Goal: Task Accomplishment & Management: Manage account settings

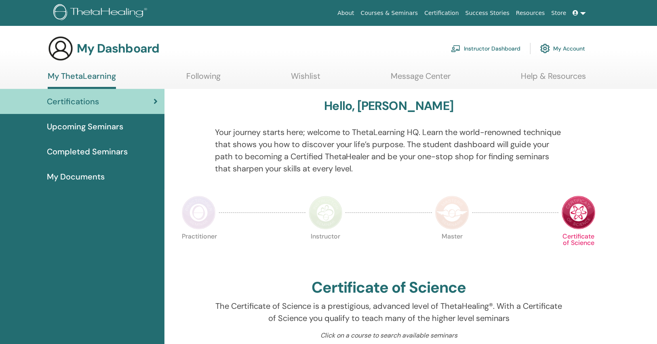
click at [473, 46] on link "Instructor Dashboard" at bounding box center [486, 49] width 70 height 18
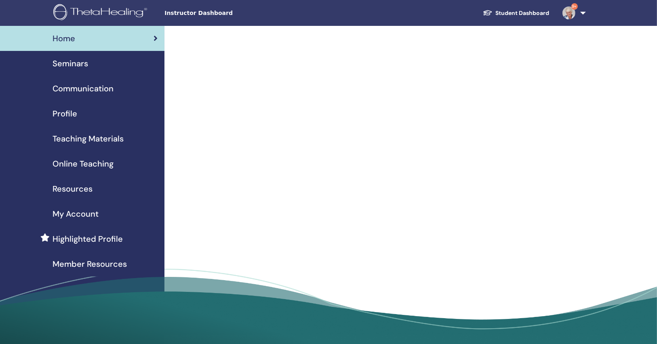
click at [101, 62] on div "Seminars" at bounding box center [82, 63] width 152 height 12
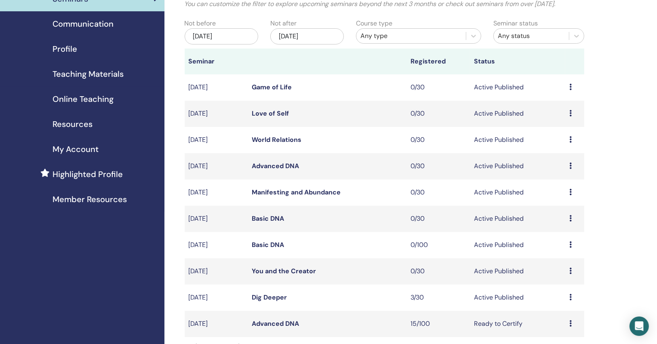
scroll to position [129, 0]
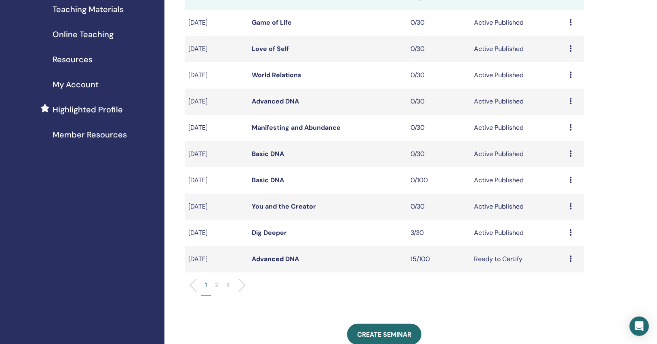
click at [275, 231] on link "Dig Deeper" at bounding box center [269, 232] width 35 height 8
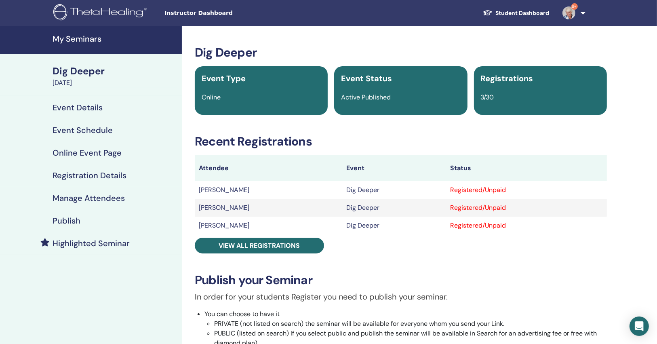
click at [85, 227] on link "Publish" at bounding box center [91, 220] width 182 height 23
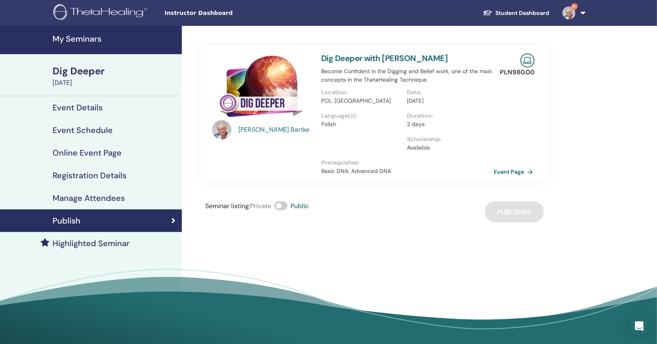
click at [510, 171] on link "Event Page" at bounding box center [515, 172] width 42 height 12
